Goal: Transaction & Acquisition: Purchase product/service

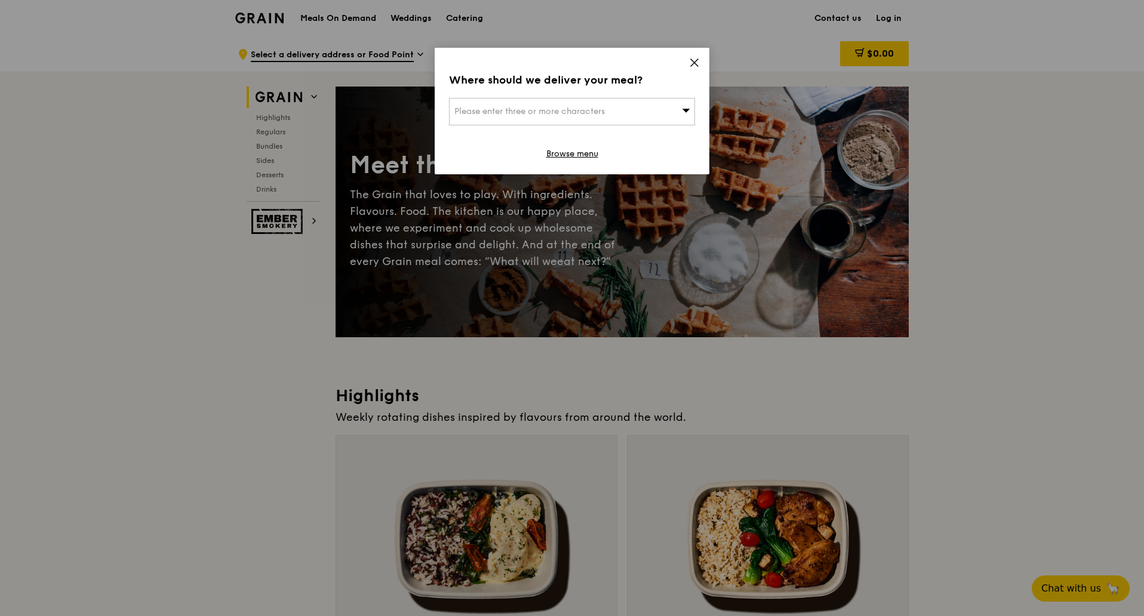
click at [700, 63] on div "Where should we deliver your meal? Please enter three or more characters Browse…" at bounding box center [572, 111] width 275 height 127
click at [694, 62] on icon at bounding box center [694, 62] width 7 height 7
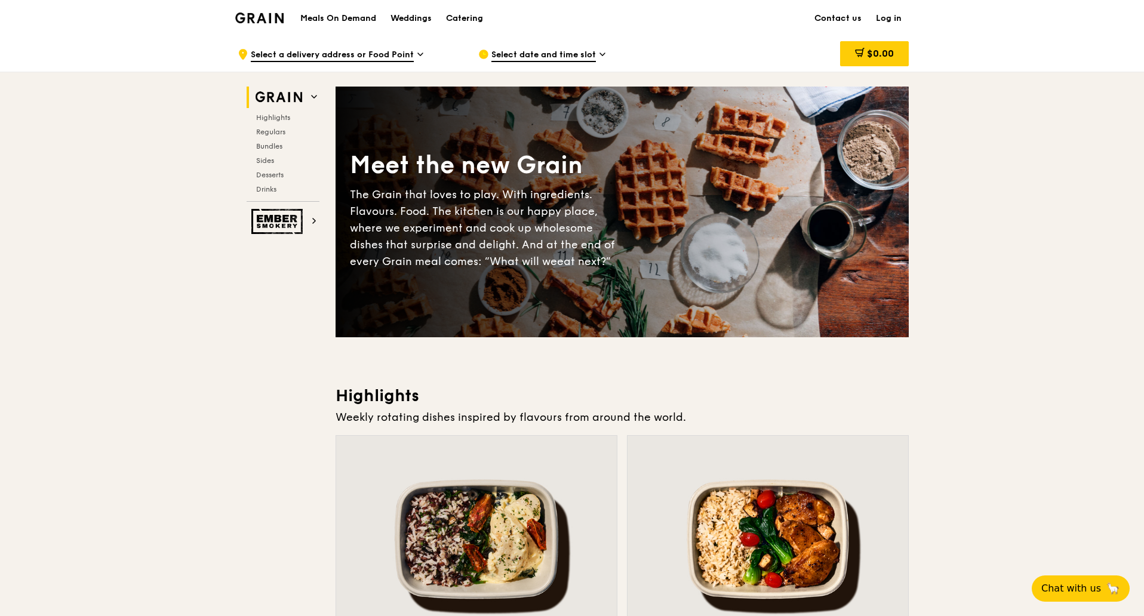
click at [600, 54] on icon at bounding box center [602, 54] width 5 height 2
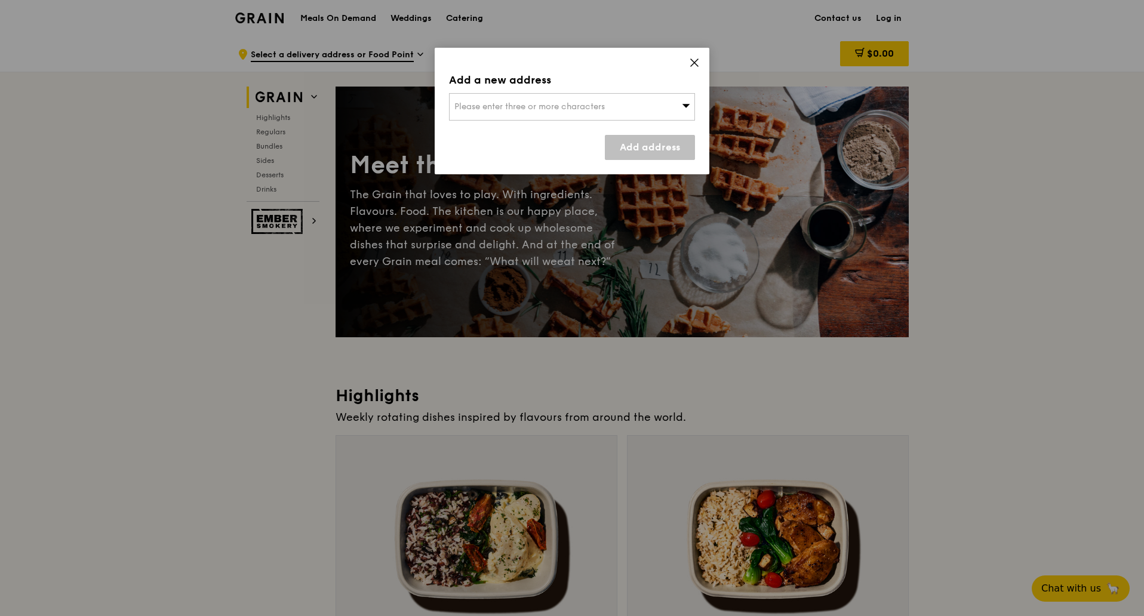
click at [649, 97] on div "Please enter three or more characters" at bounding box center [572, 106] width 246 height 27
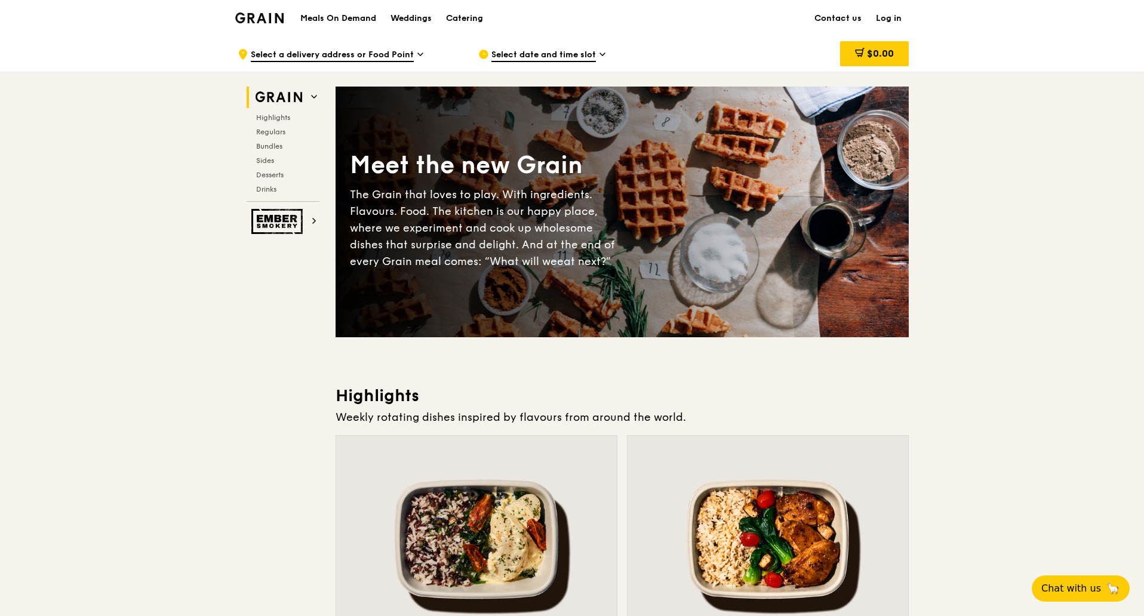
click at [343, 56] on span "Select a delivery address or Food Point" at bounding box center [332, 55] width 163 height 13
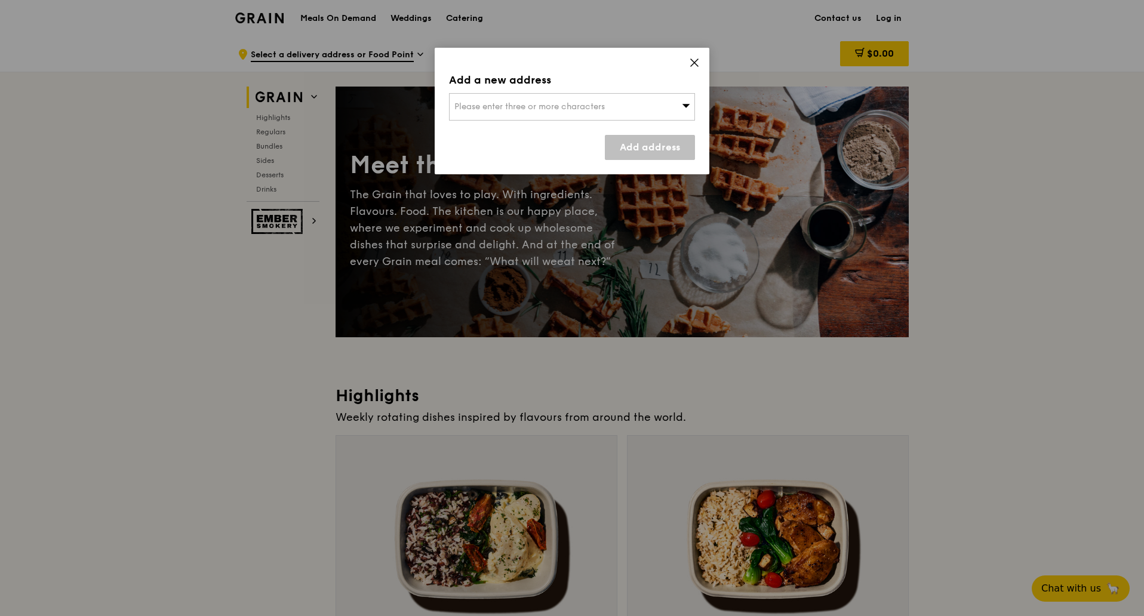
click at [683, 104] on icon at bounding box center [686, 105] width 8 height 9
click at [690, 66] on icon at bounding box center [694, 62] width 11 height 11
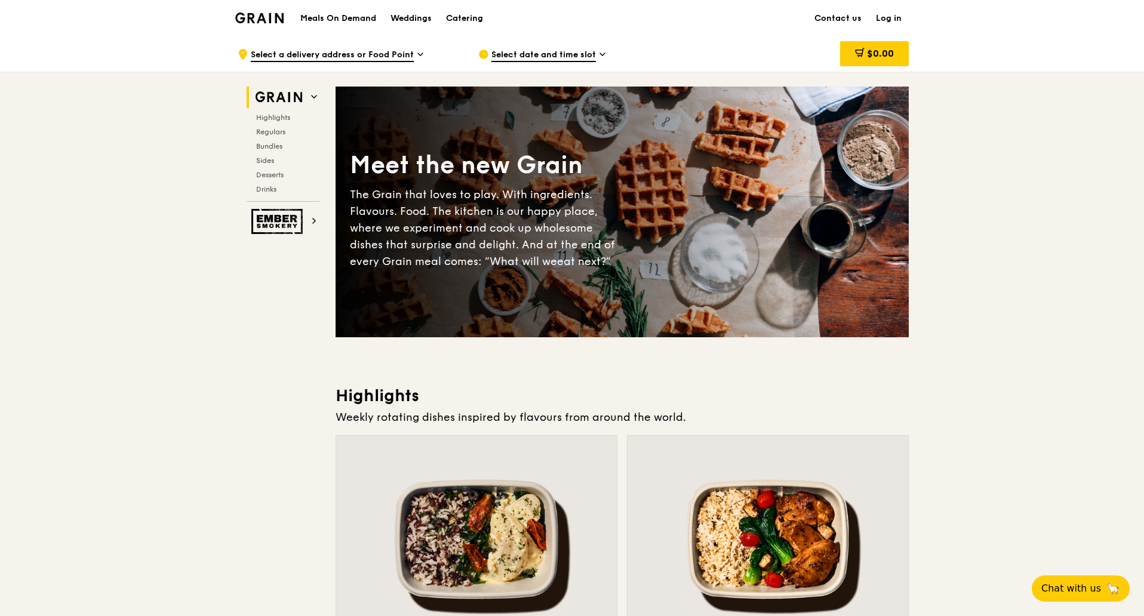
click at [243, 54] on icon at bounding box center [243, 54] width 8 height 11
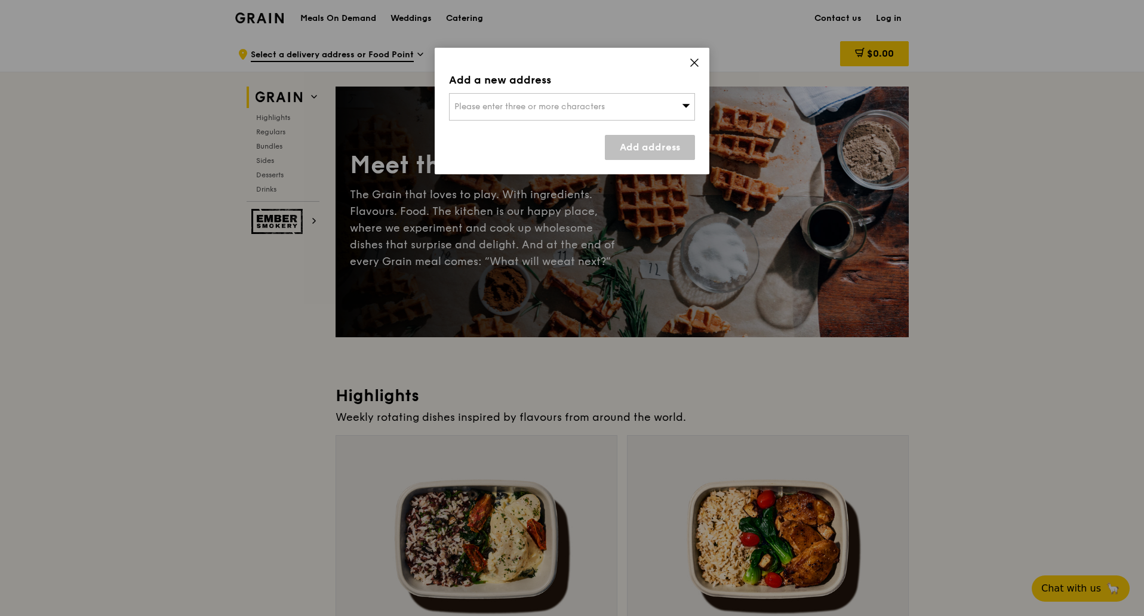
click at [672, 106] on div "Please enter three or more characters" at bounding box center [572, 106] width 246 height 27
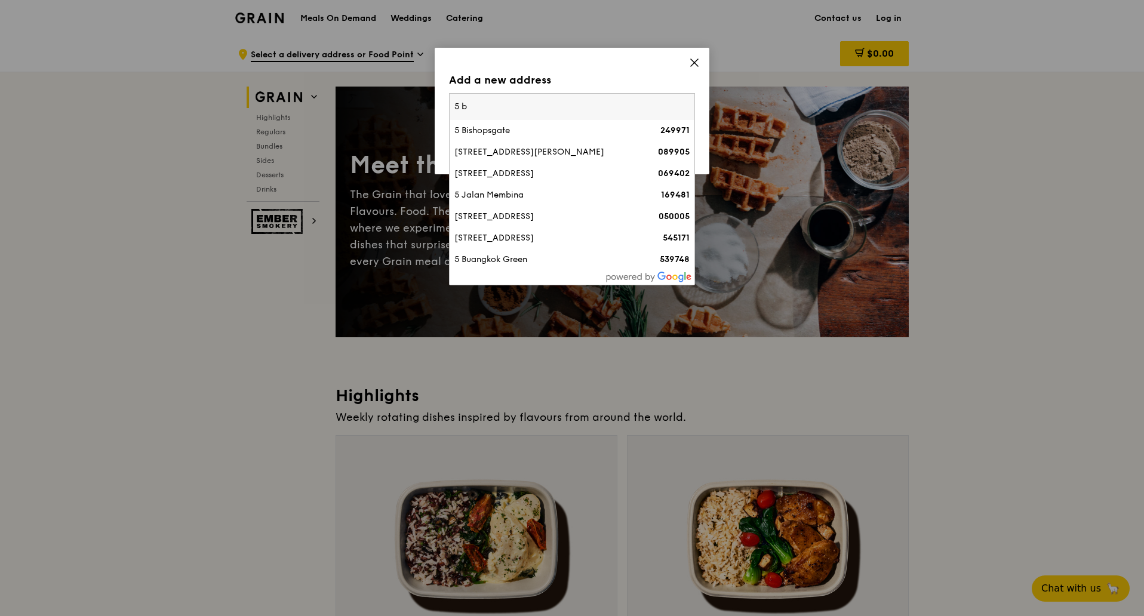
type input "5 b"
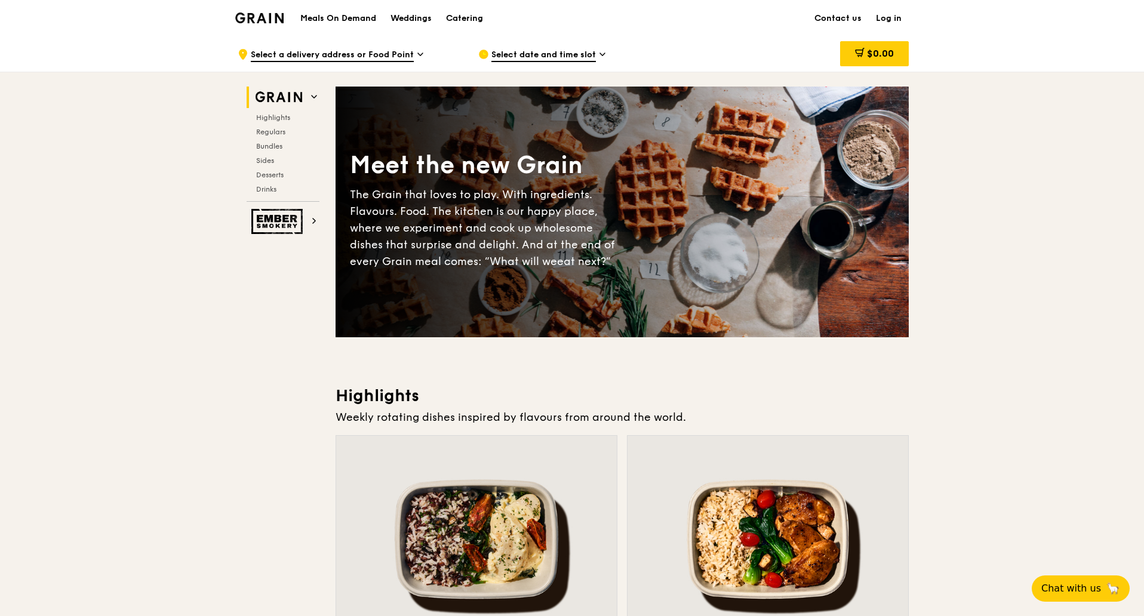
click at [896, 21] on link "Log in" at bounding box center [888, 19] width 40 height 36
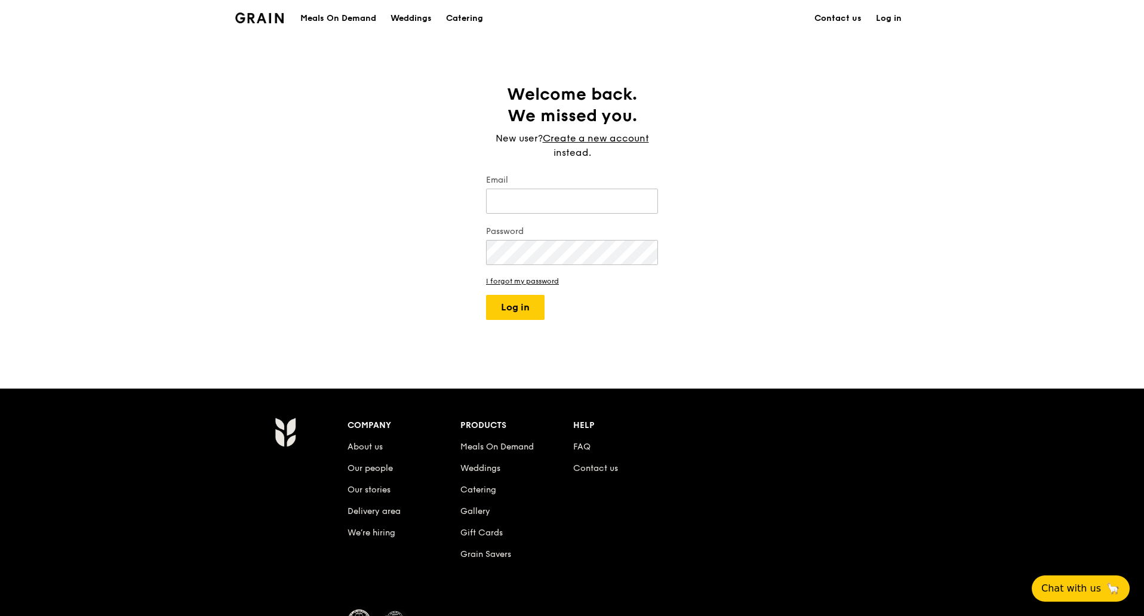
type input "kathleen@grain.com.sg"
click at [518, 307] on button "Log in" at bounding box center [515, 307] width 58 height 25
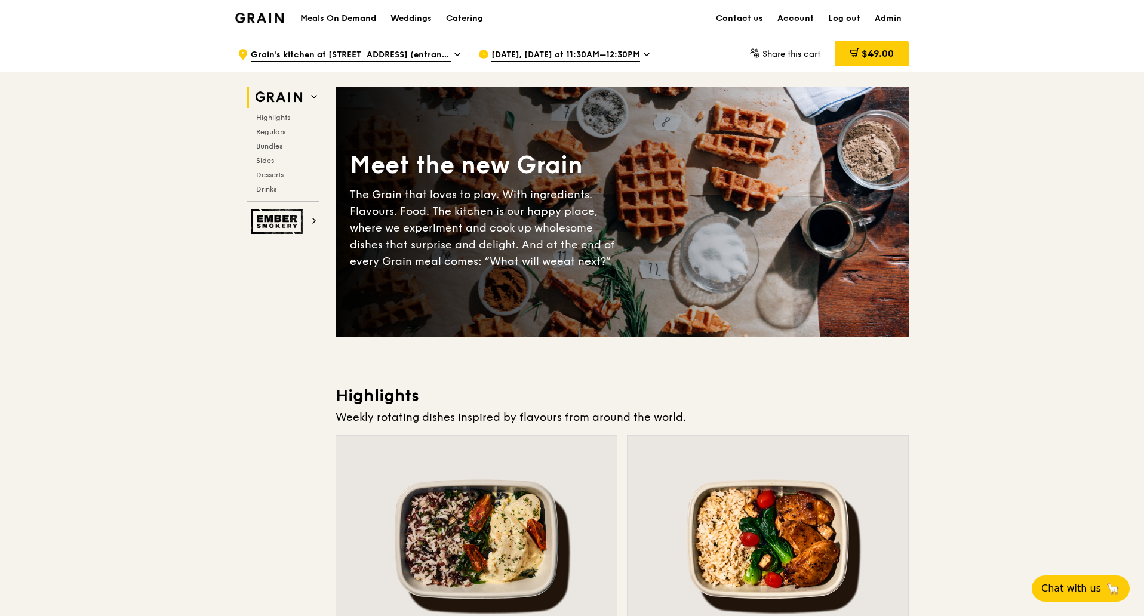
click at [568, 54] on span "Aug 27, Tomorrow at 11:30AM–12:30PM" at bounding box center [565, 55] width 149 height 13
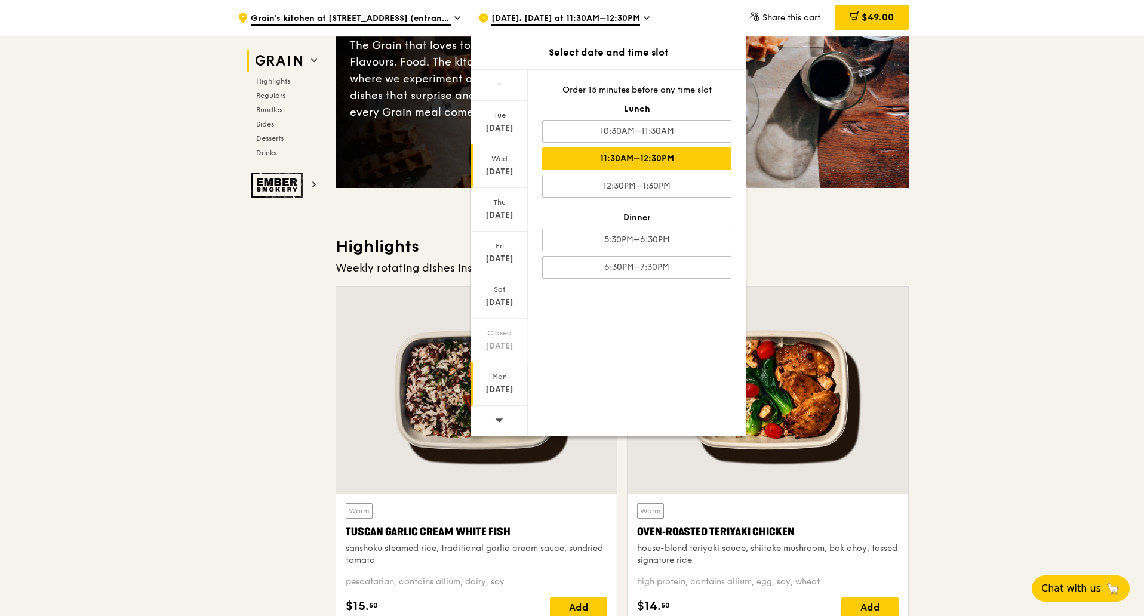
scroll to position [149, 0]
click at [497, 423] on icon at bounding box center [499, 419] width 8 height 9
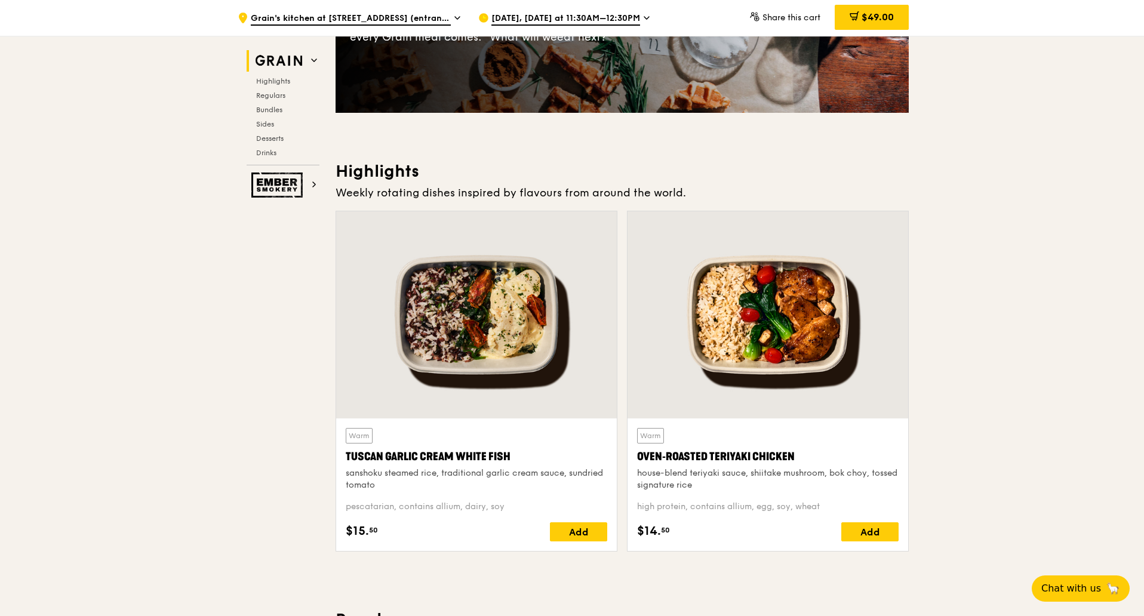
click at [553, 5] on div "Aug 27, Tomorrow at 11:30AM–12:30PM" at bounding box center [588, 18] width 221 height 36
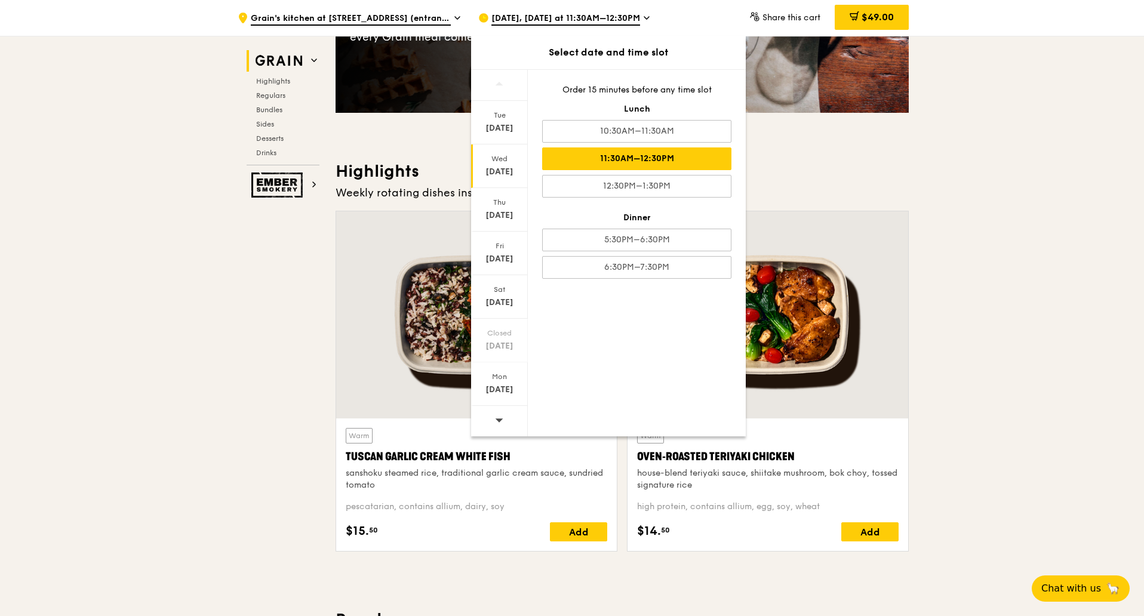
click at [500, 420] on icon at bounding box center [499, 420] width 8 height 4
click at [502, 420] on icon at bounding box center [499, 419] width 8 height 9
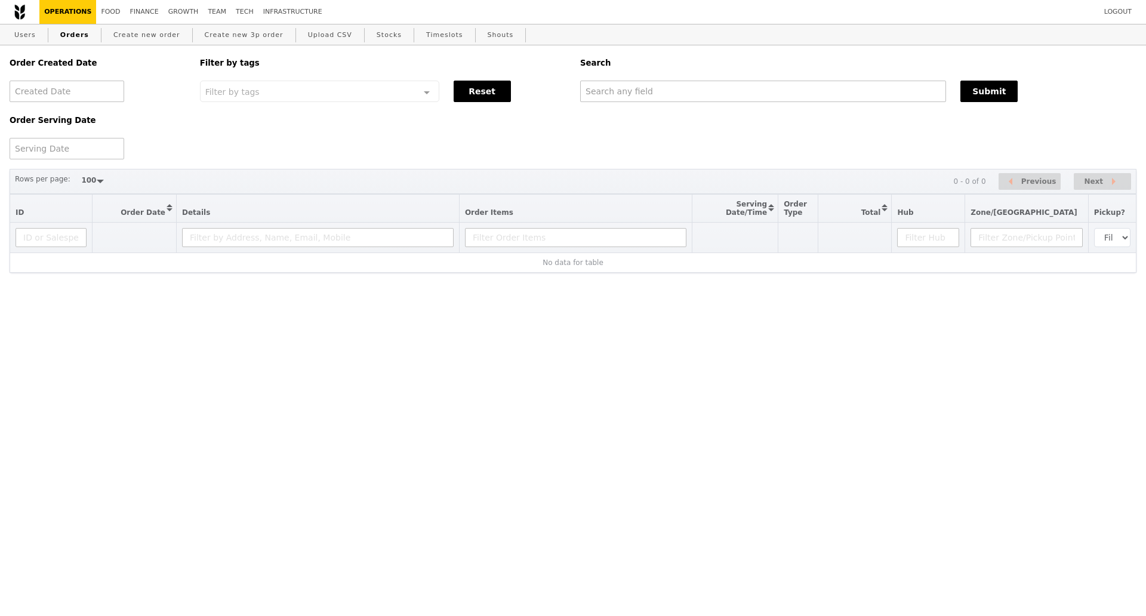
select select "100"
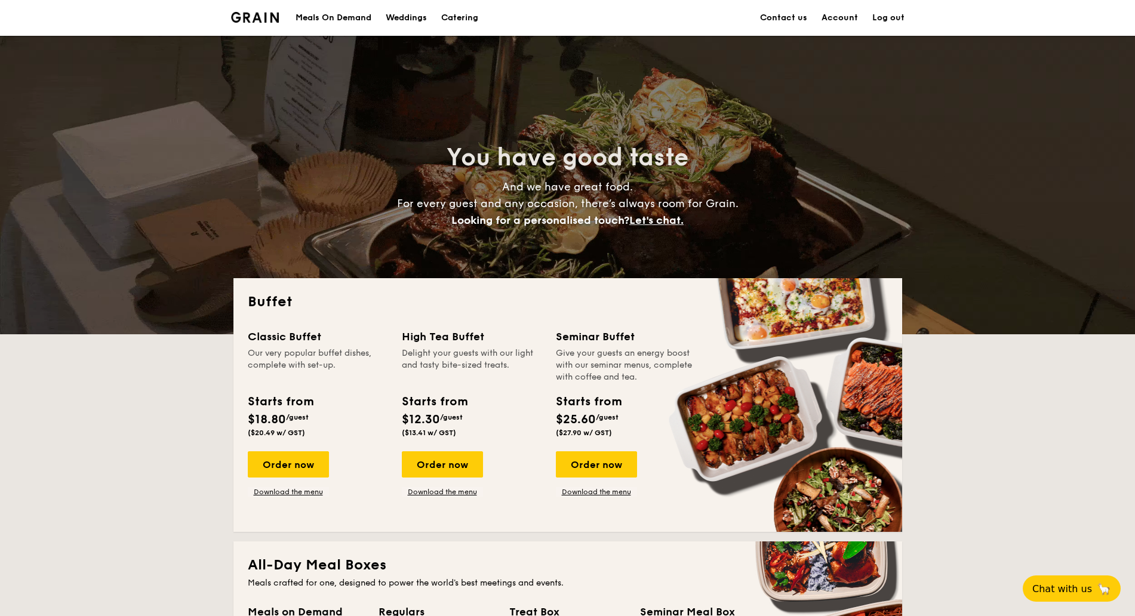
click at [441, 18] on h1 "Catering" at bounding box center [459, 18] width 37 height 36
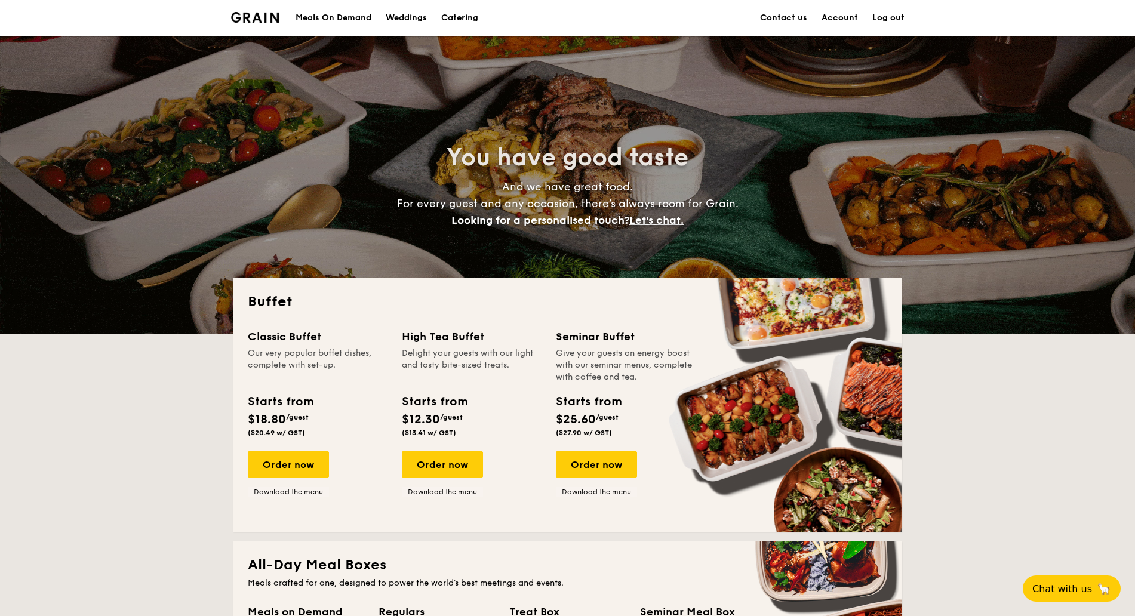
click at [467, 21] on h1 "Catering" at bounding box center [459, 18] width 37 height 36
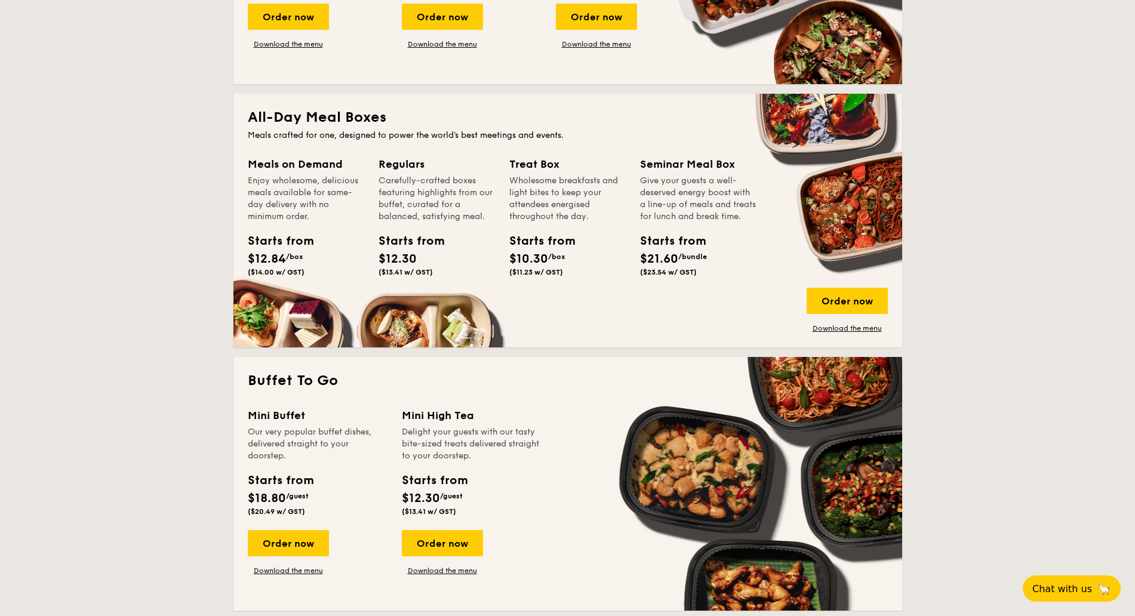
scroll to position [597, 0]
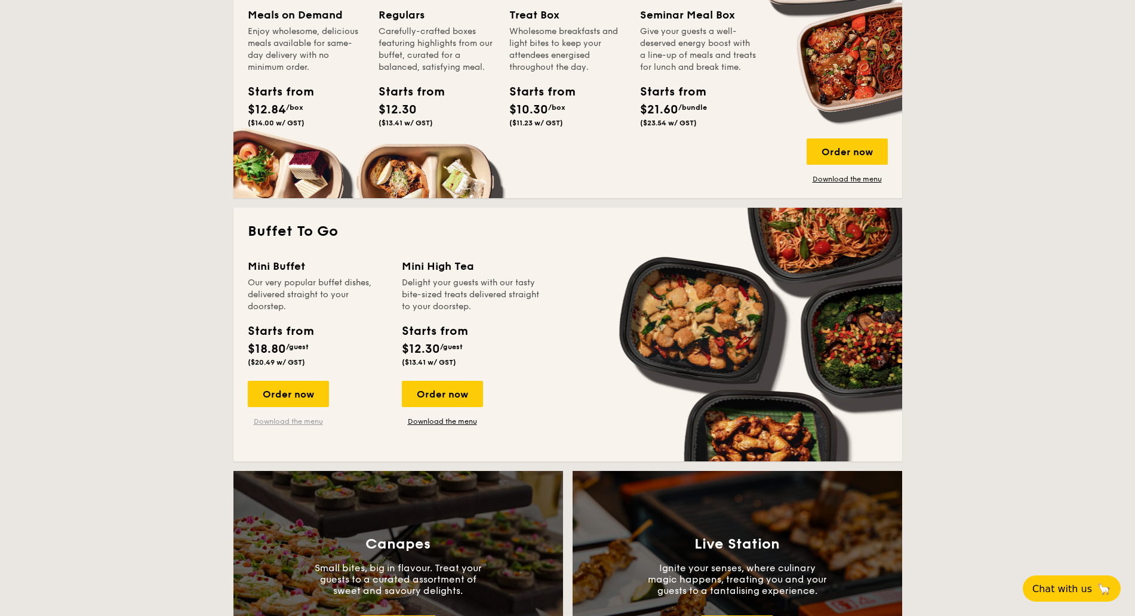
click at [305, 426] on link "Download the menu" at bounding box center [288, 422] width 81 height 10
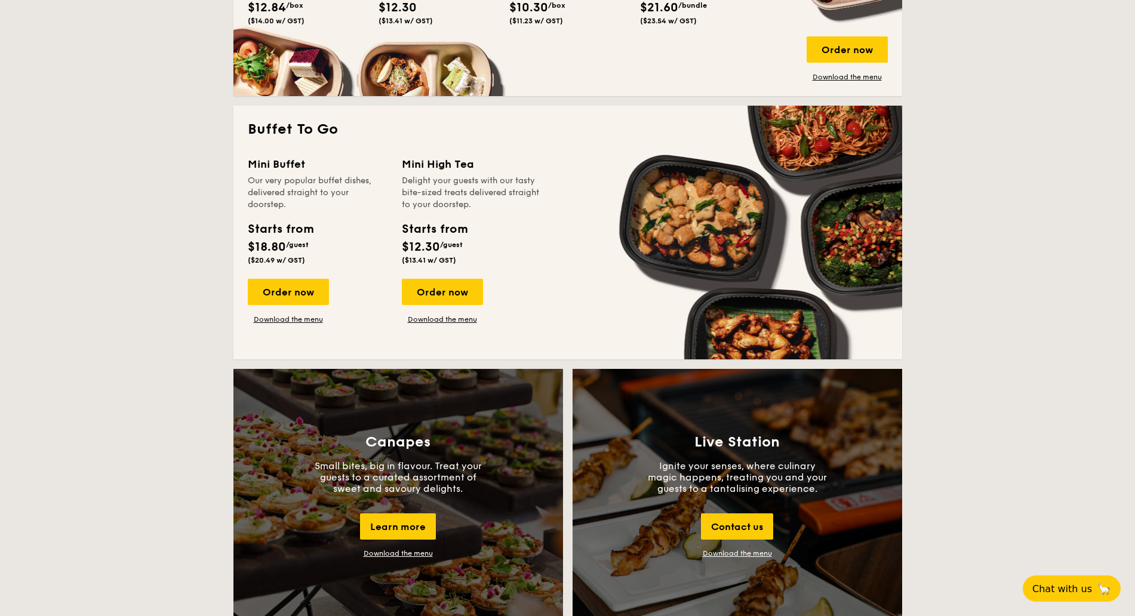
scroll to position [448, 0]
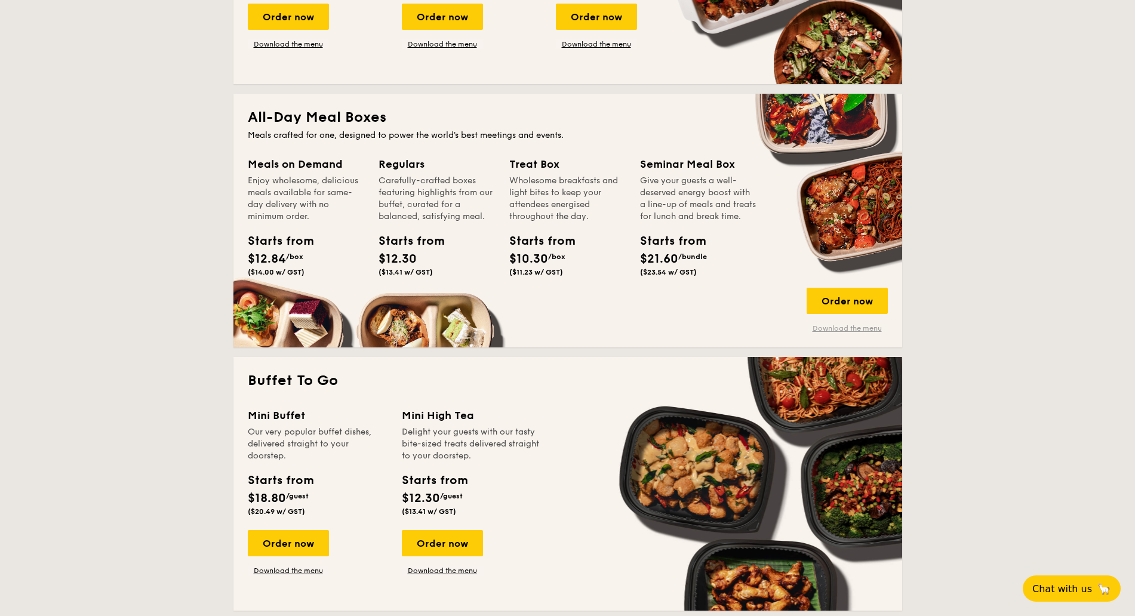
click at [853, 330] on link "Download the menu" at bounding box center [846, 329] width 81 height 10
click at [833, 327] on link "Download the menu" at bounding box center [846, 329] width 81 height 10
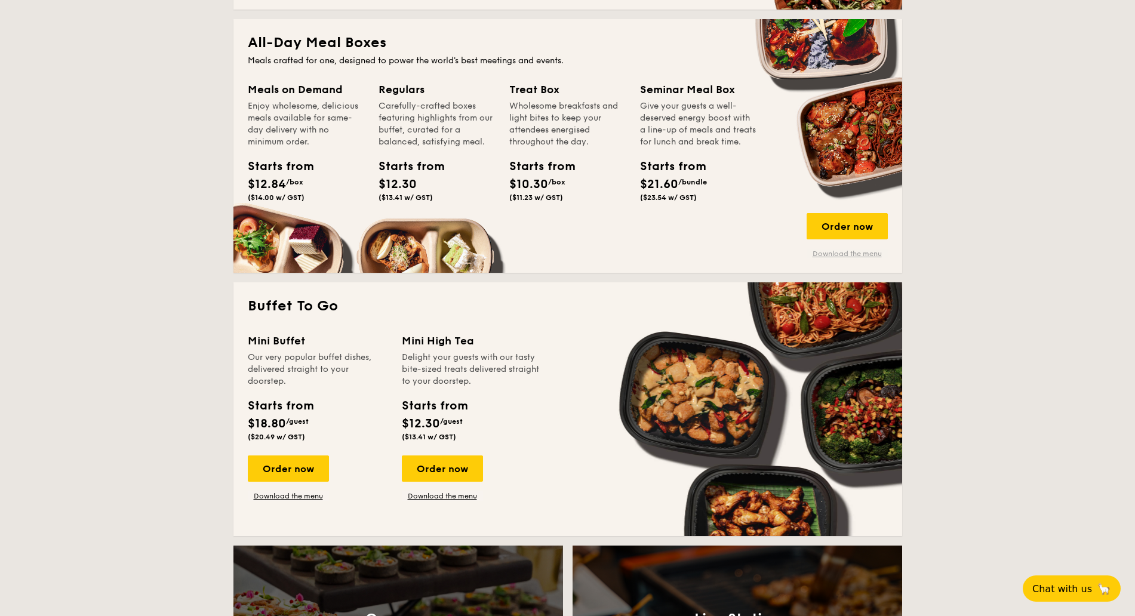
click at [833, 257] on link "Download the menu" at bounding box center [846, 254] width 81 height 10
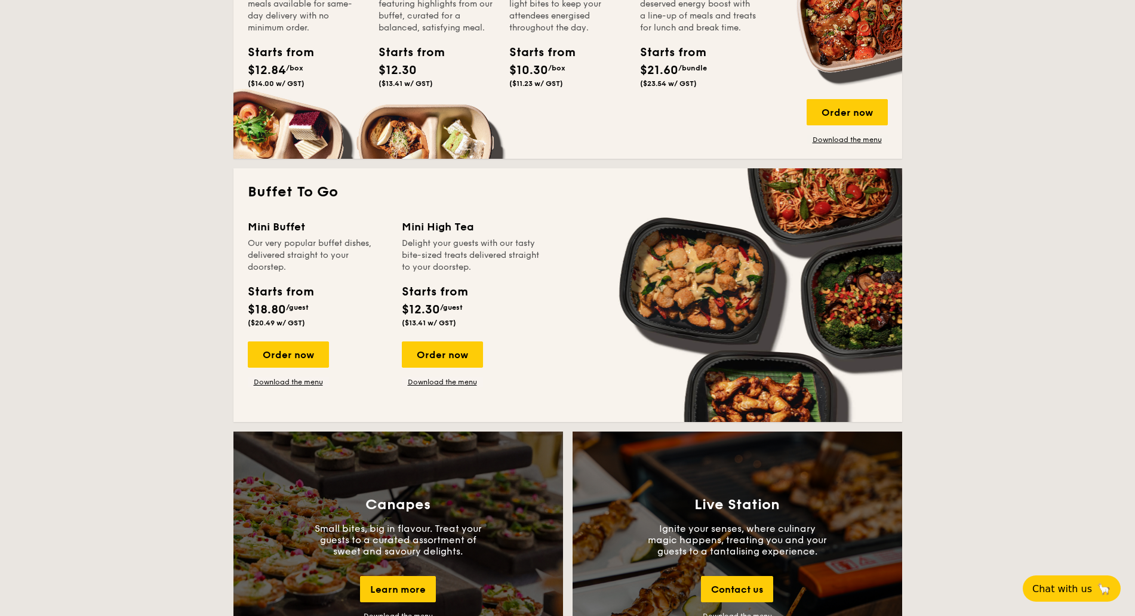
scroll to position [746, 0]
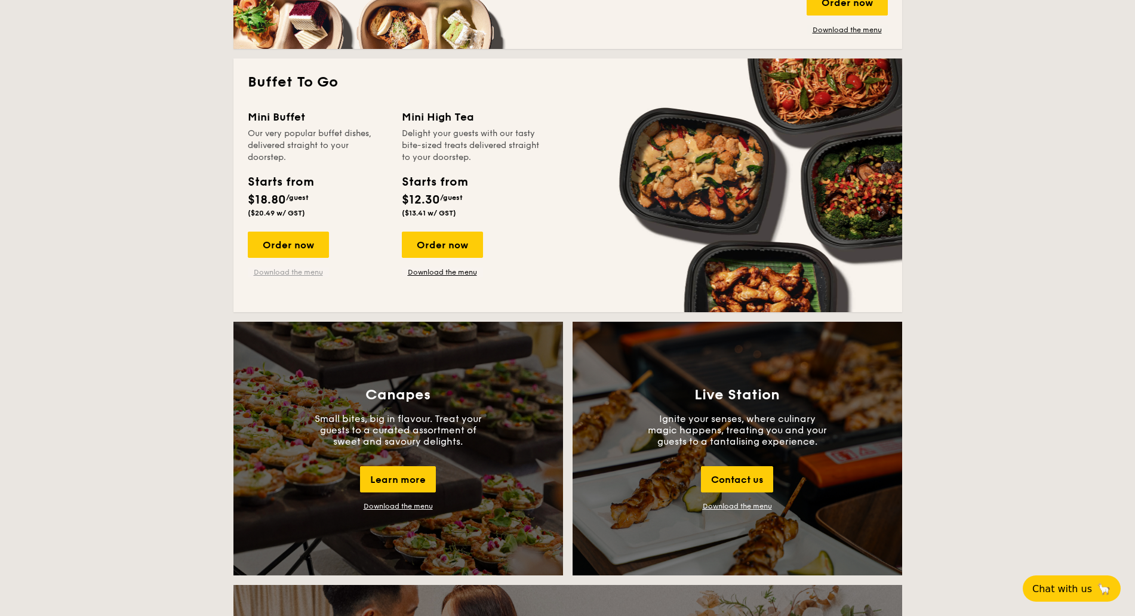
click at [301, 274] on link "Download the menu" at bounding box center [288, 272] width 81 height 10
click at [301, 275] on link "Download the menu" at bounding box center [288, 272] width 81 height 10
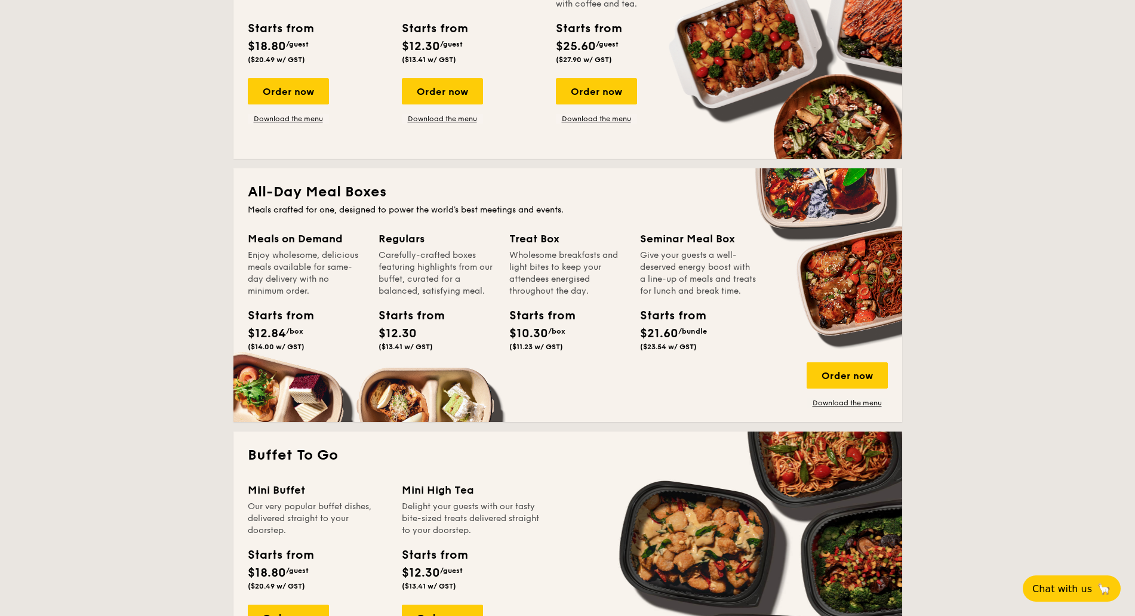
scroll to position [224, 0]
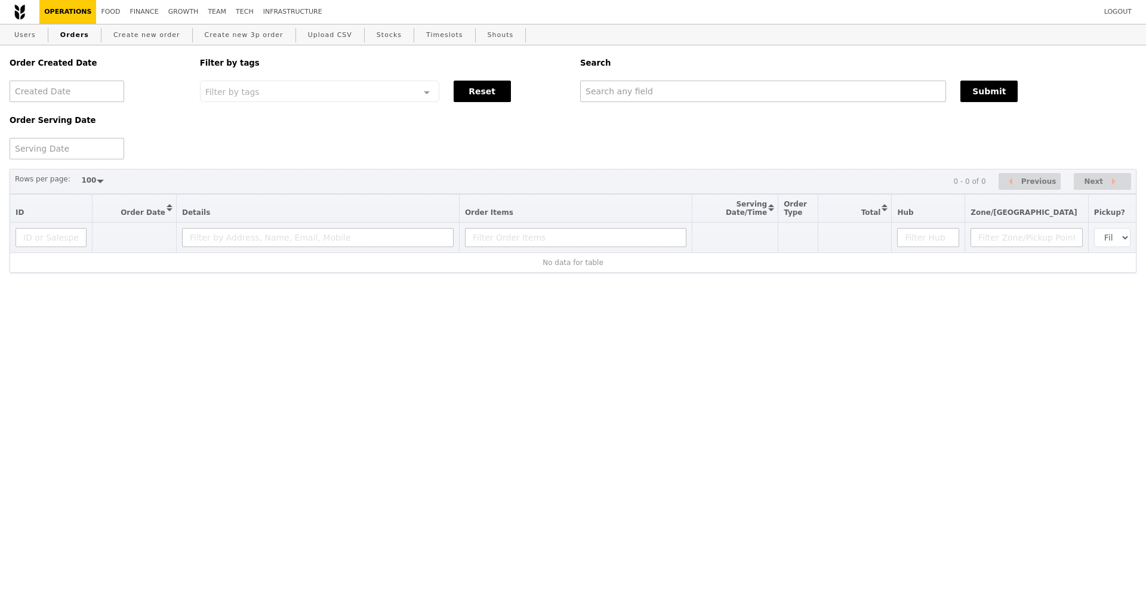
select select "100"
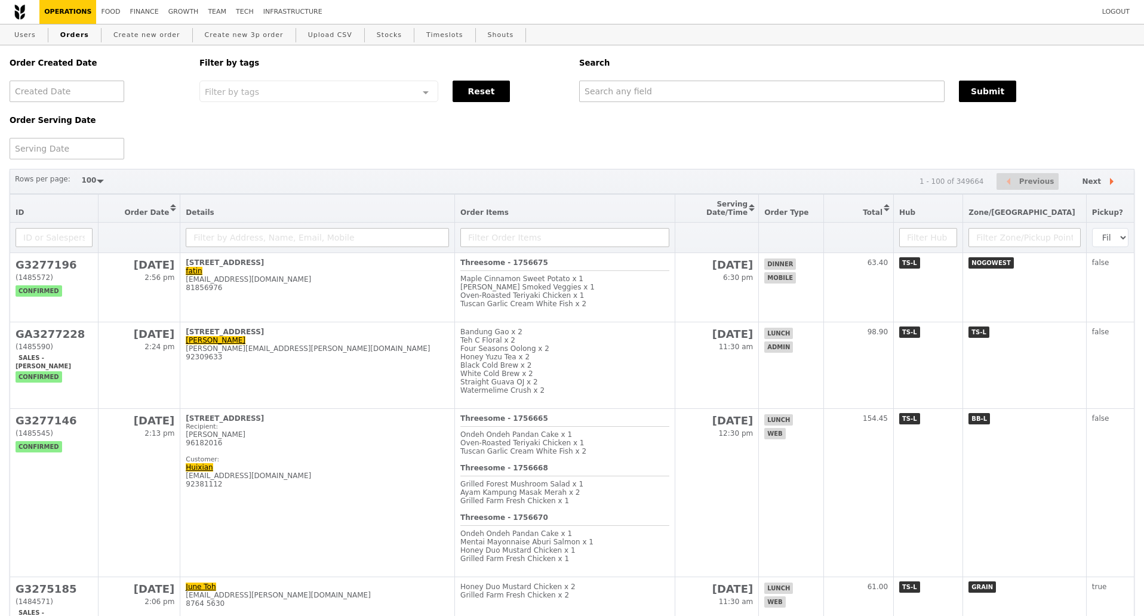
select select "100"
